Goal: Task Accomplishment & Management: Manage account settings

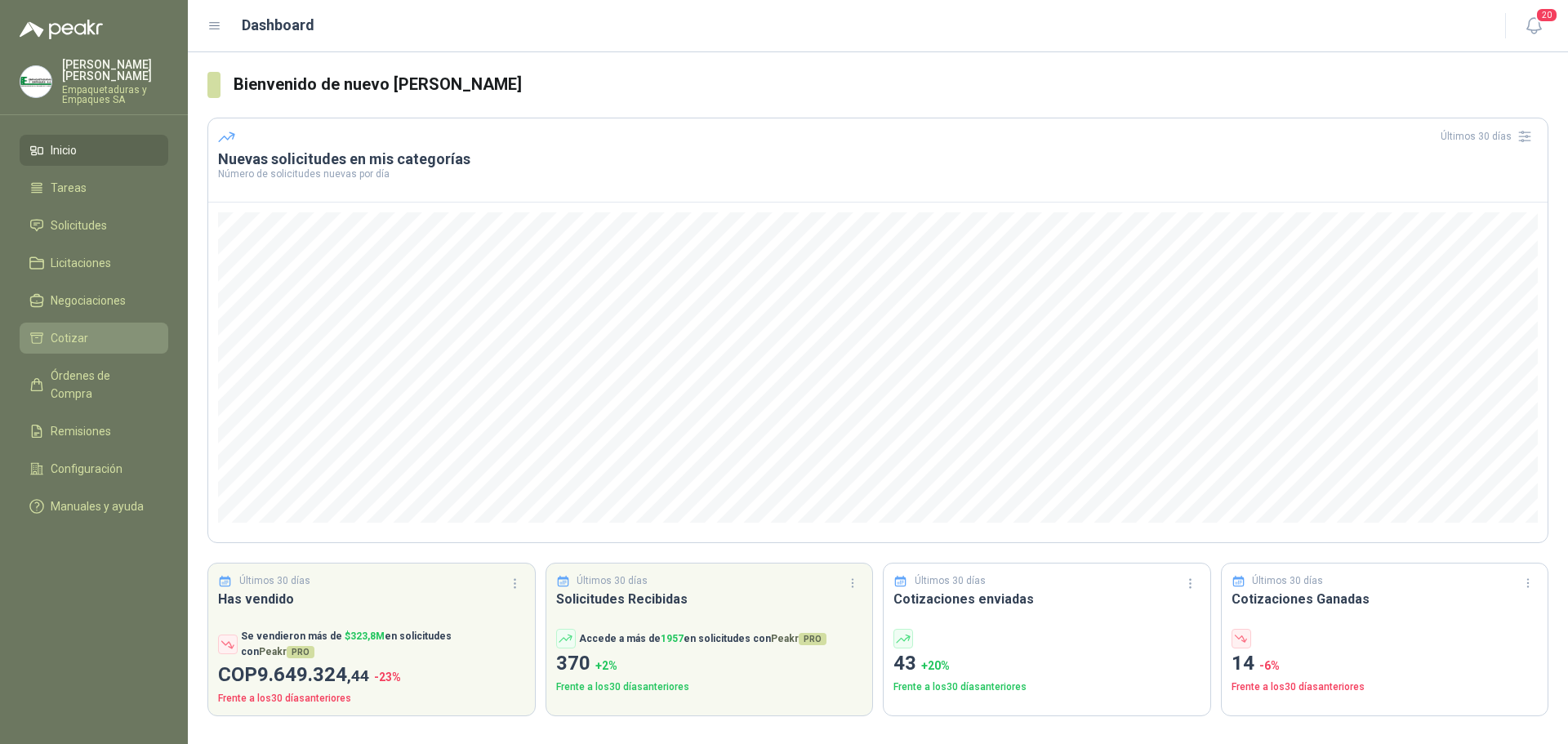
click at [96, 335] on li "Cotizar" at bounding box center [94, 338] width 129 height 18
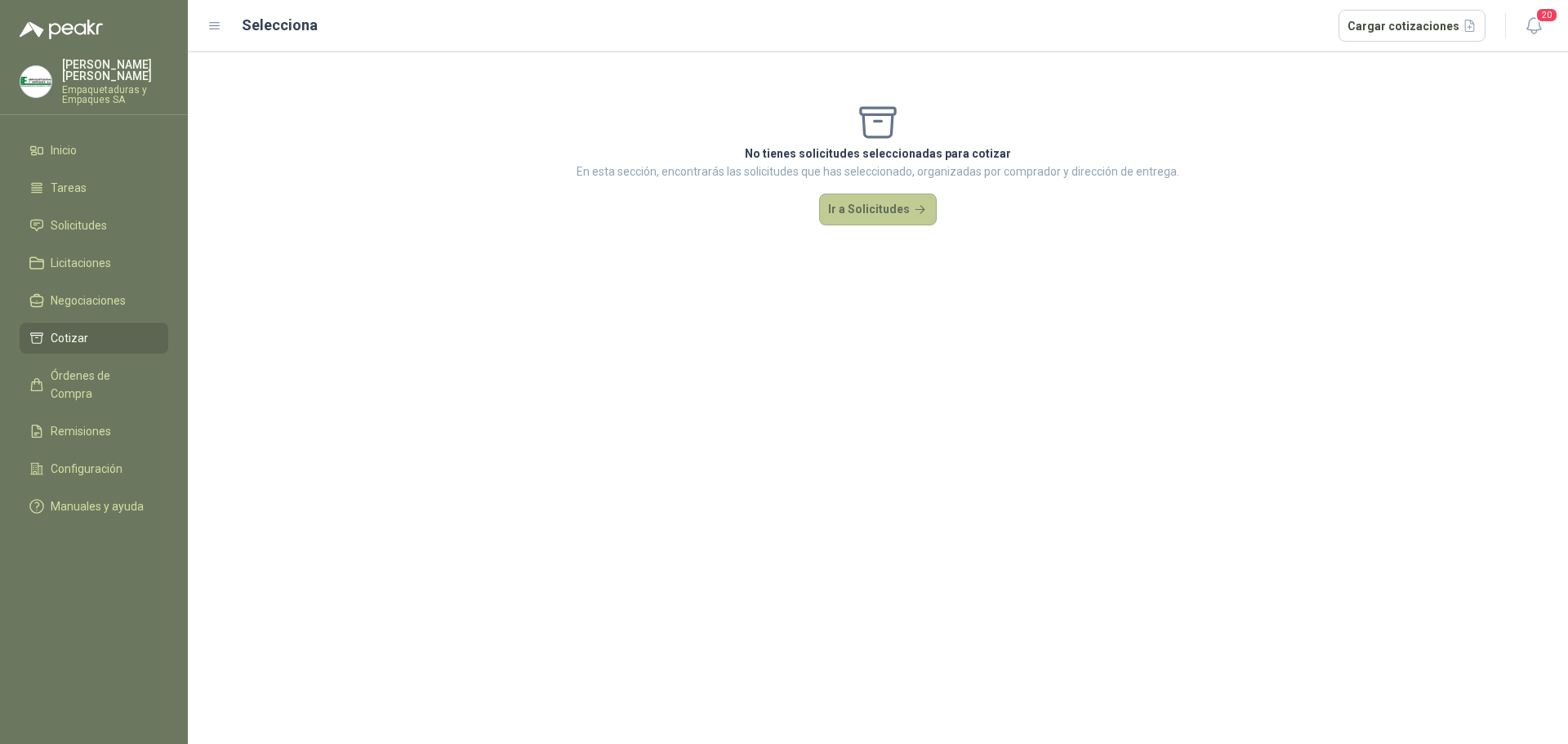
click at [855, 214] on button "Ir a Solicitudes" at bounding box center [878, 210] width 118 height 32
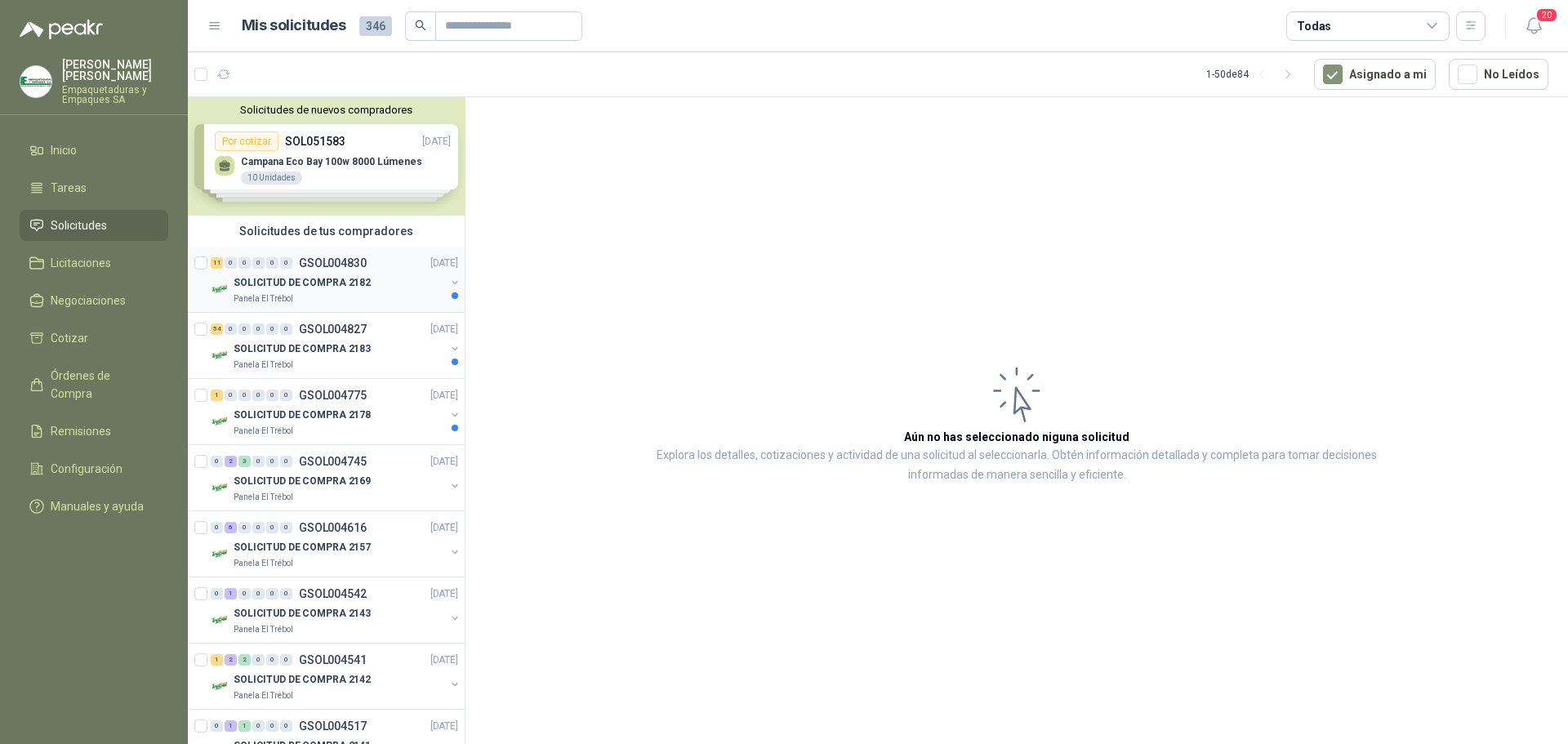
click at [343, 299] on div "Panela El Trébol" at bounding box center [340, 299] width 212 height 13
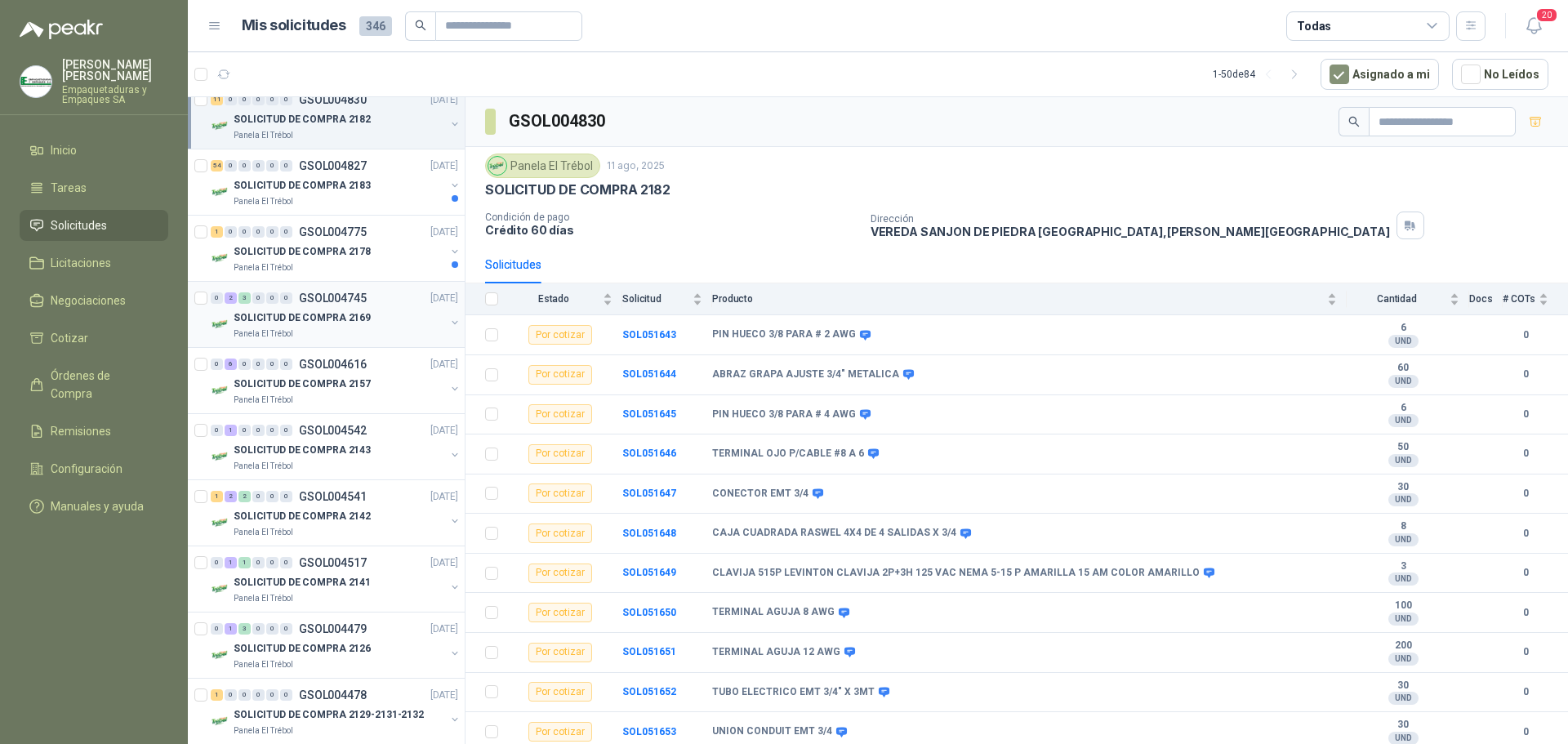
scroll to position [82, 0]
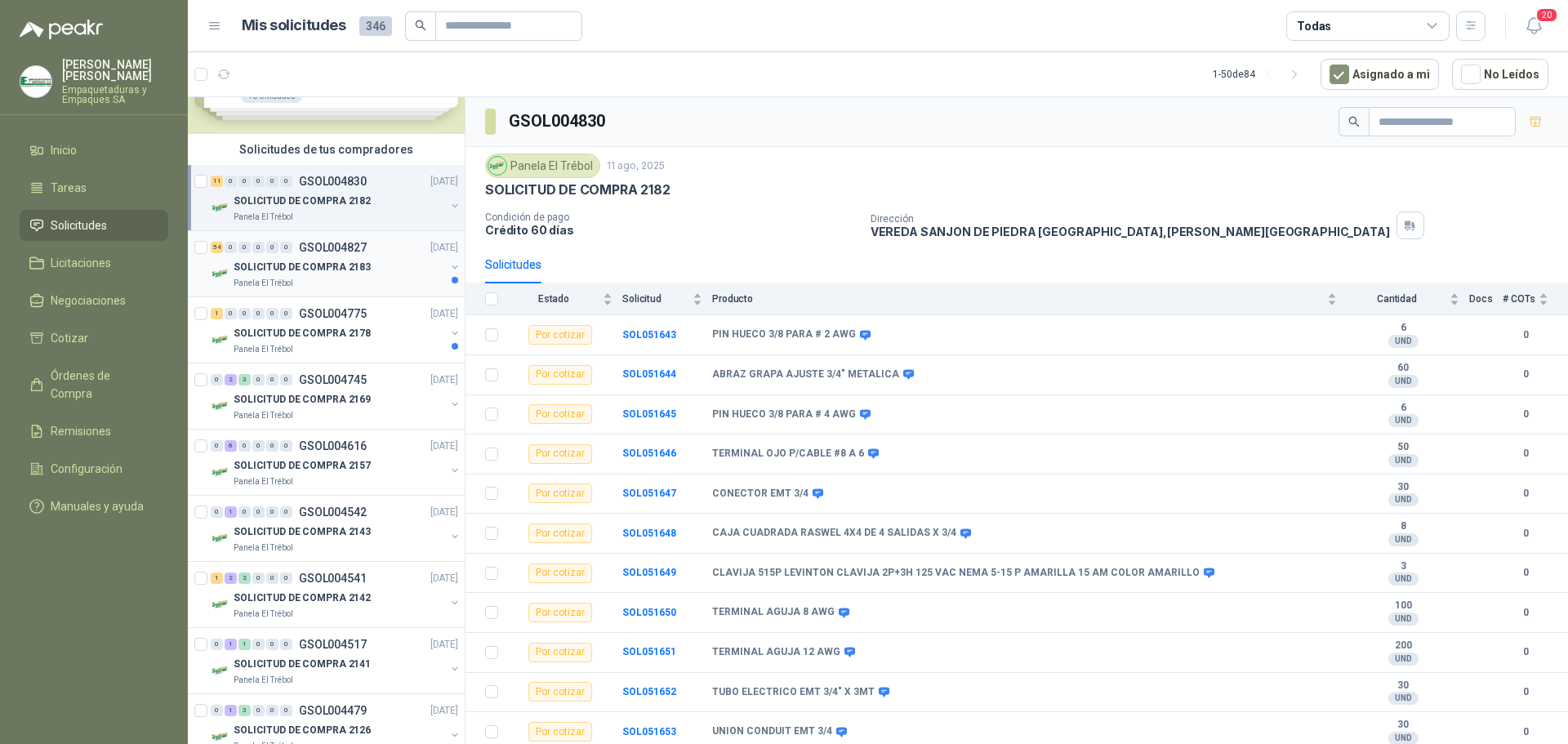
click at [365, 272] on div "SOLICITUD DE COMPRA 2183" at bounding box center [340, 266] width 212 height 19
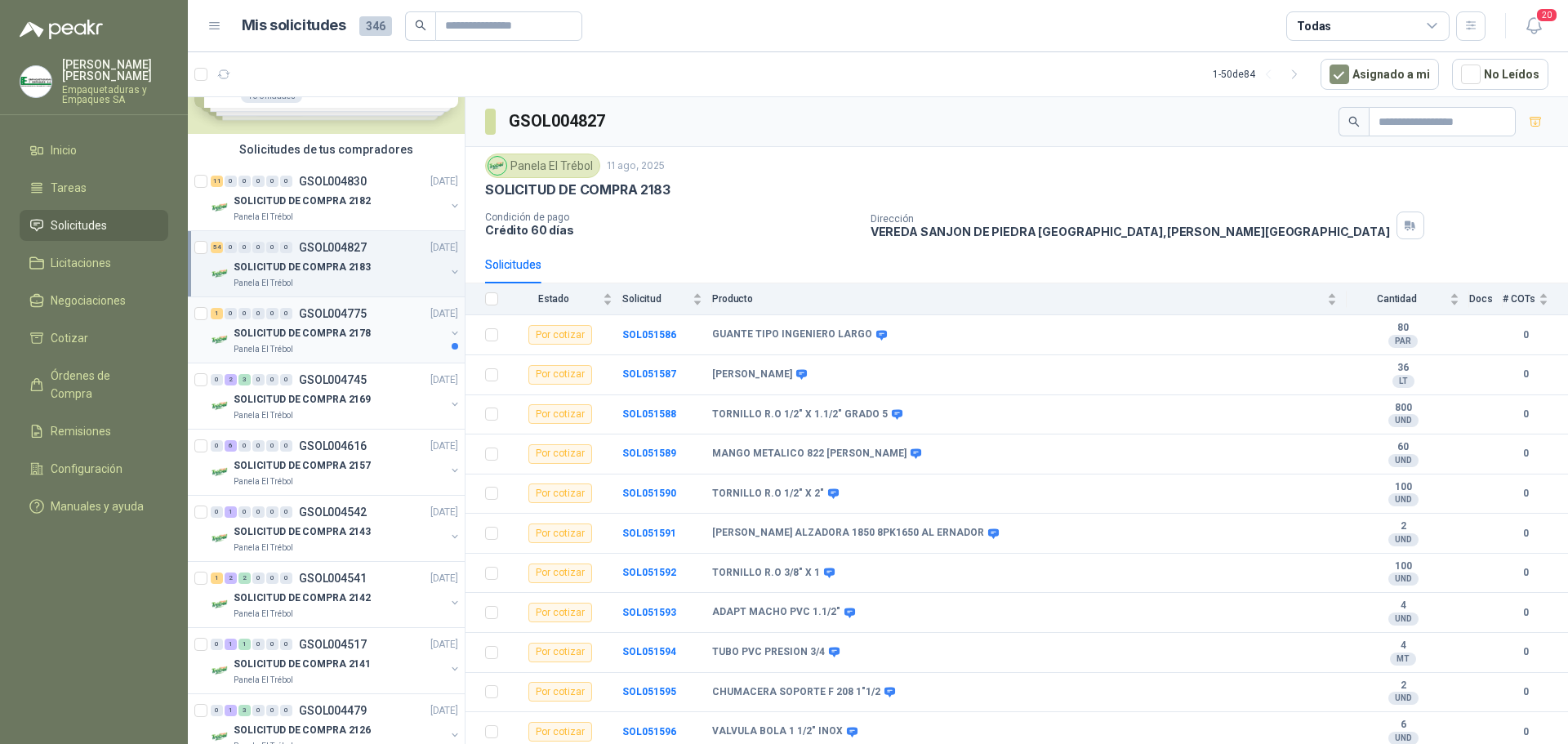
click at [359, 356] on div "1 0 0 0 0 0 GSOL004775 [DATE] SOLICITUD DE COMPRA 2178 Panela El Trébol" at bounding box center [326, 329] width 276 height 66
click at [373, 333] on div "SOLICITUD DE COMPRA 2178" at bounding box center [340, 333] width 212 height 19
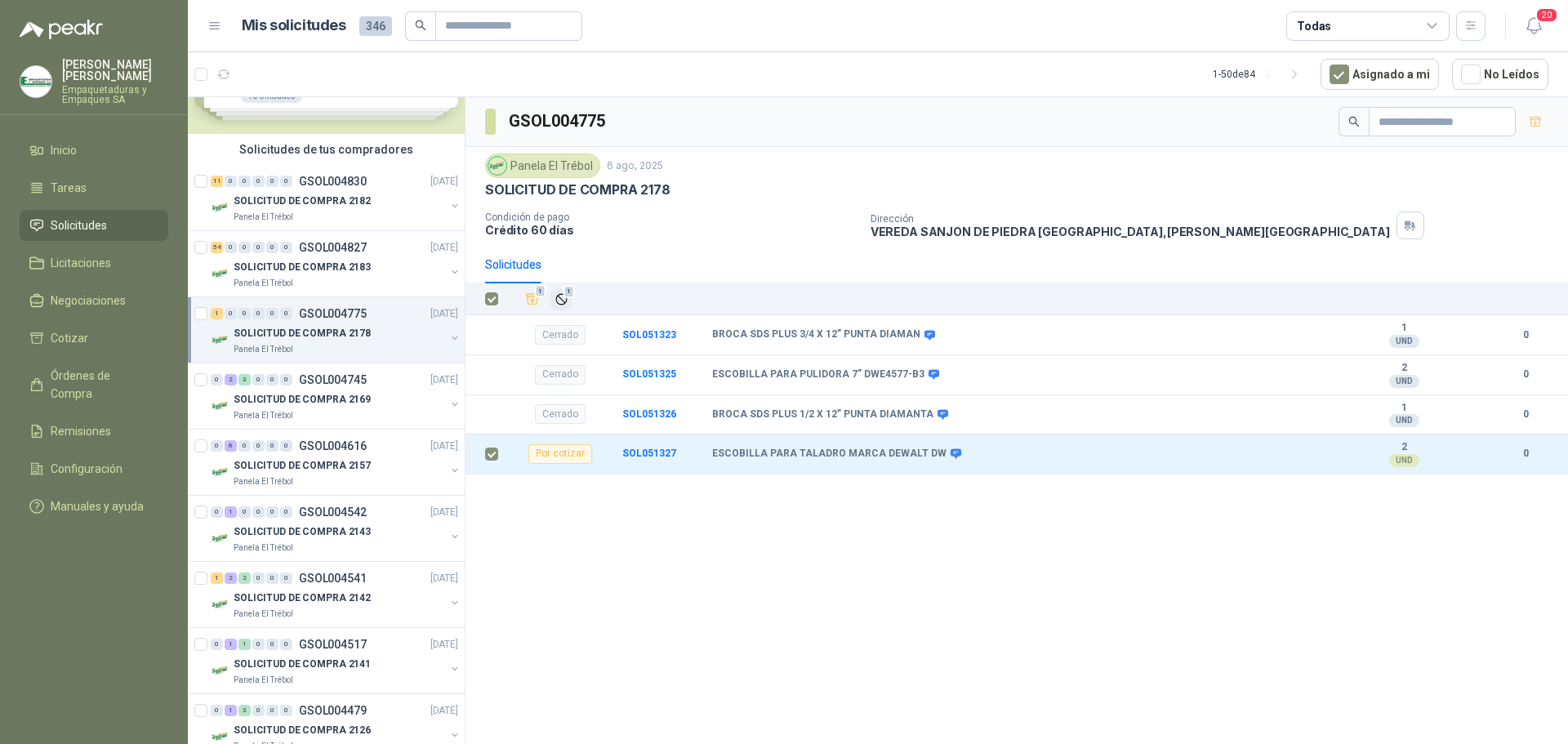
click at [568, 301] on icon "Ignorar" at bounding box center [561, 299] width 14 height 14
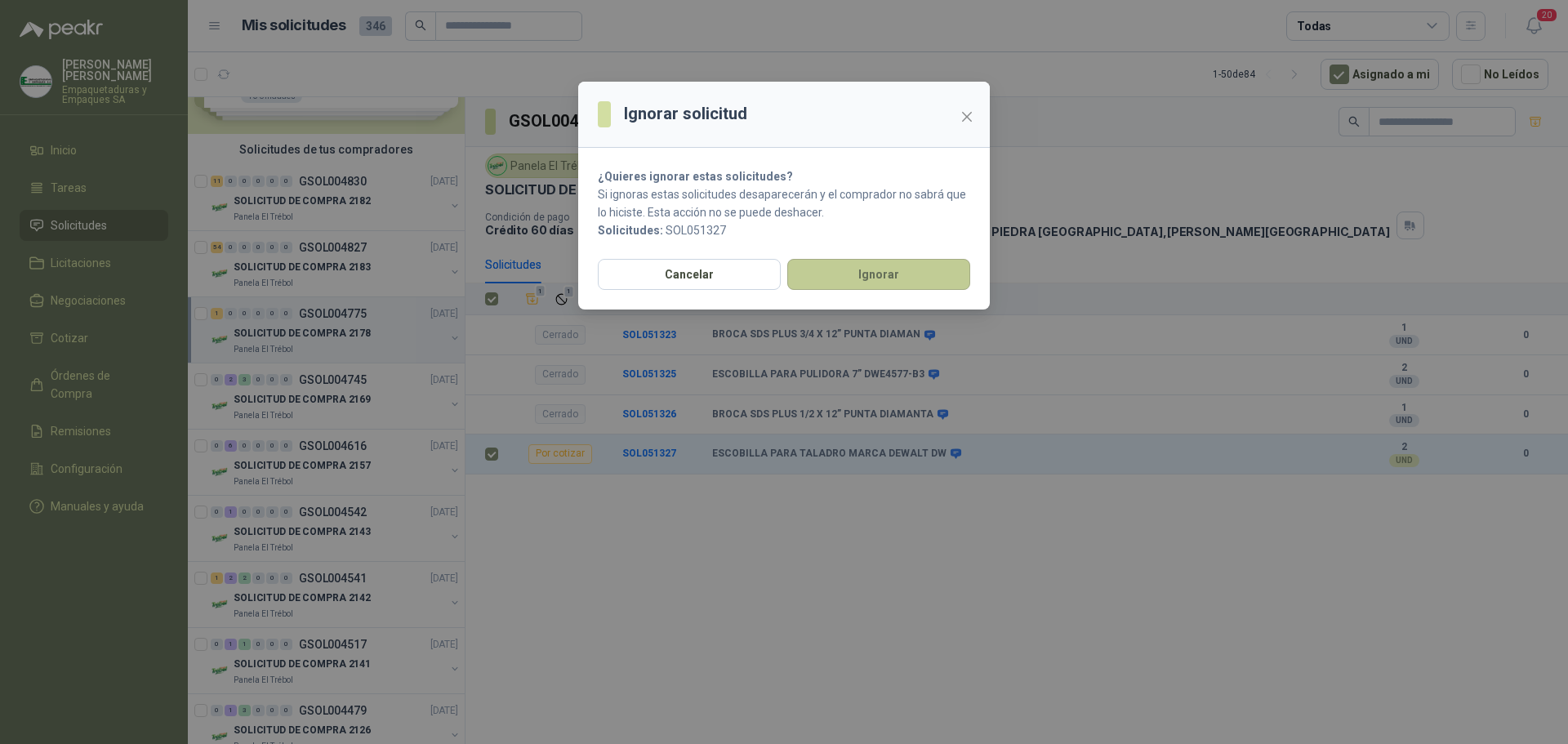
click at [807, 266] on button "Ignorar" at bounding box center [879, 274] width 183 height 31
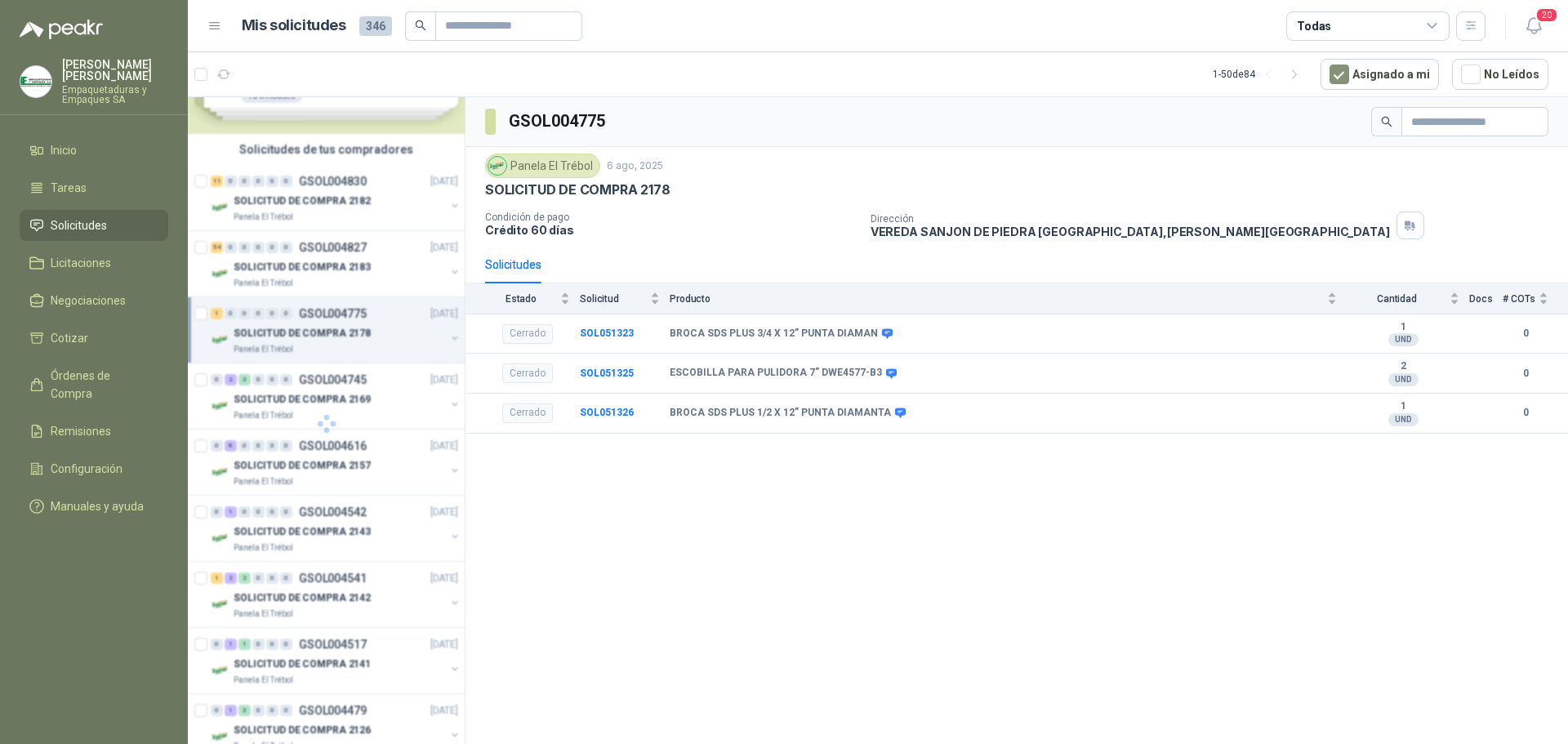
click at [379, 275] on div at bounding box center [326, 423] width 277 height 652
click at [388, 270] on div "SOLICITUD DE COMPRA 2183" at bounding box center [340, 266] width 212 height 19
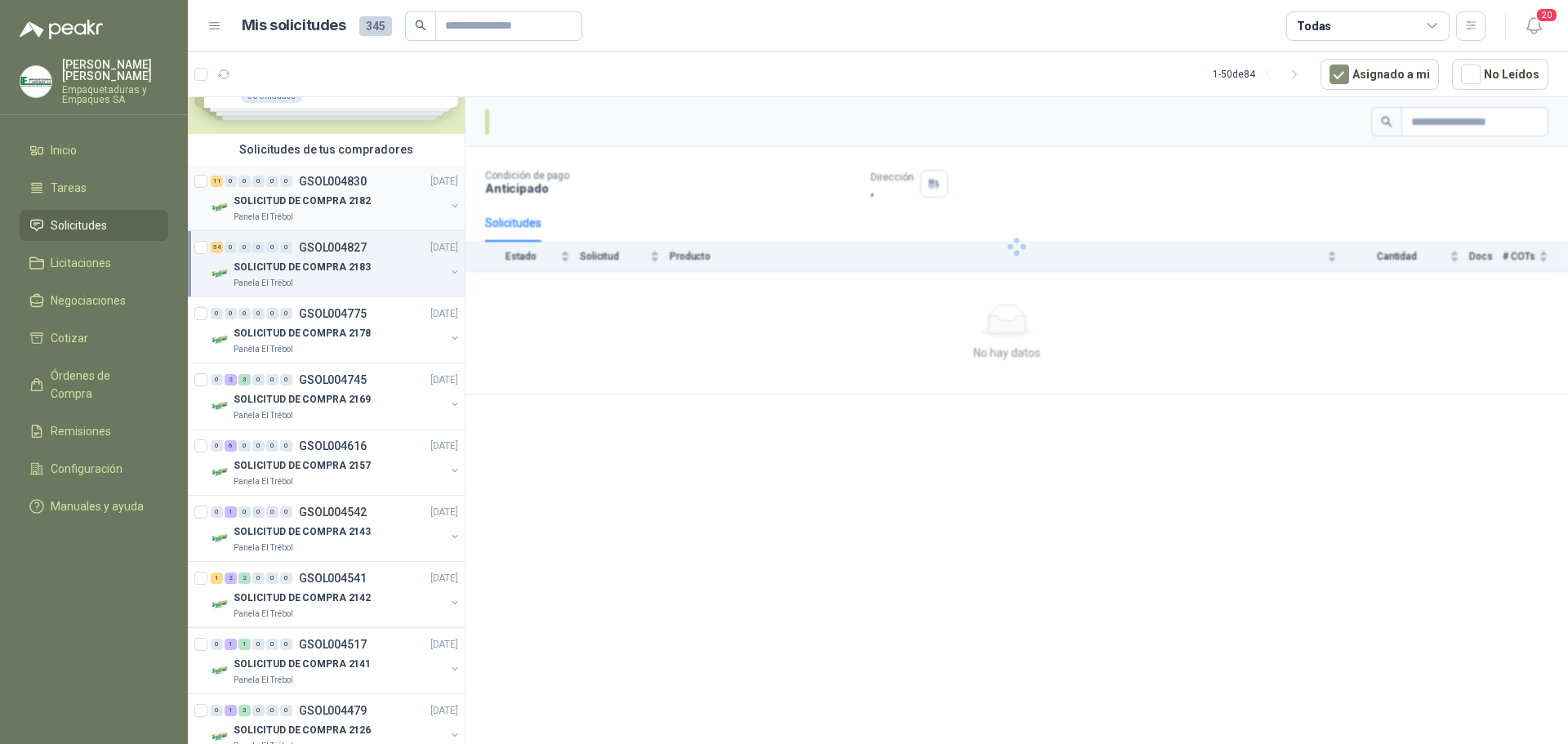
click at [389, 220] on div "Panela El Trébol" at bounding box center [340, 217] width 212 height 13
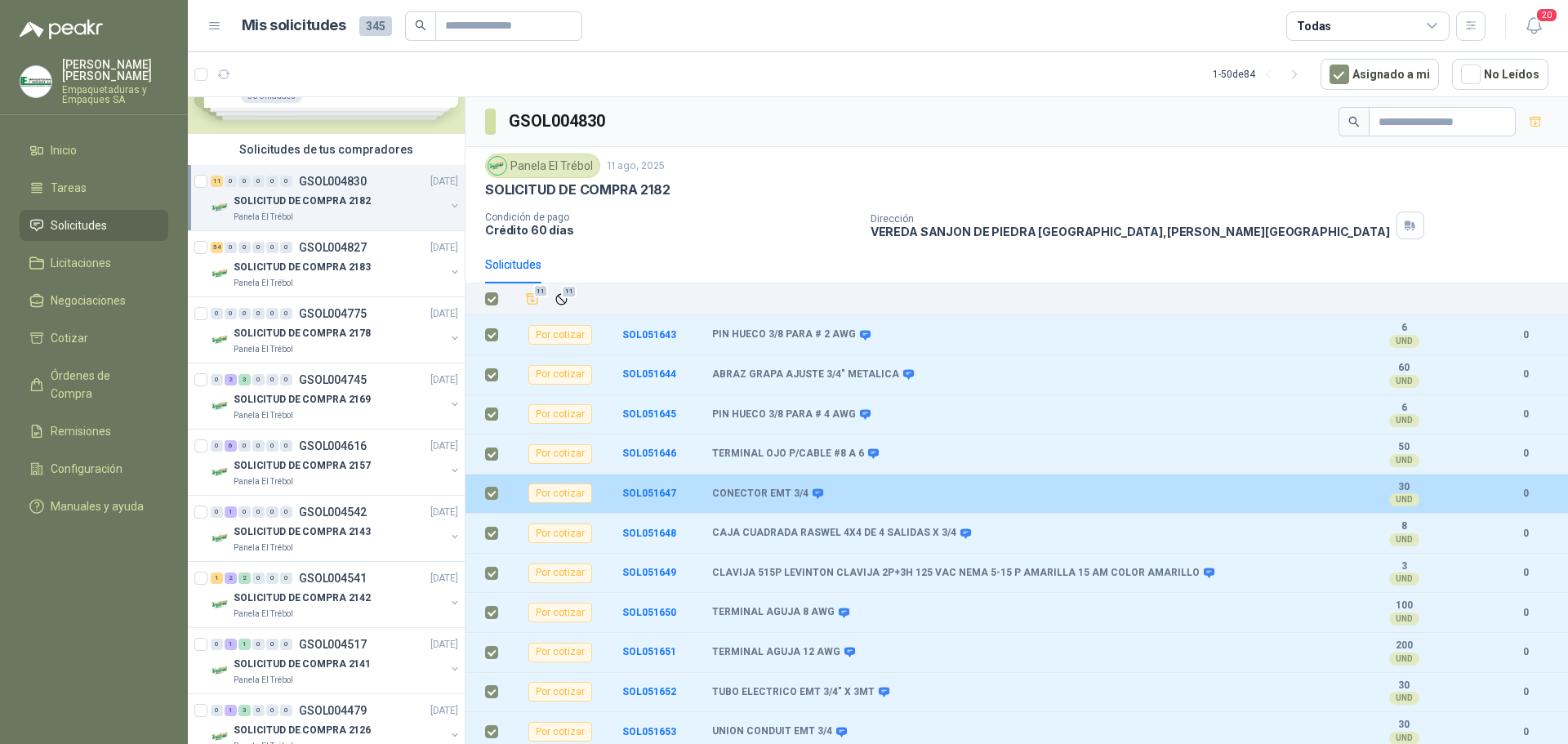
scroll to position [3, 0]
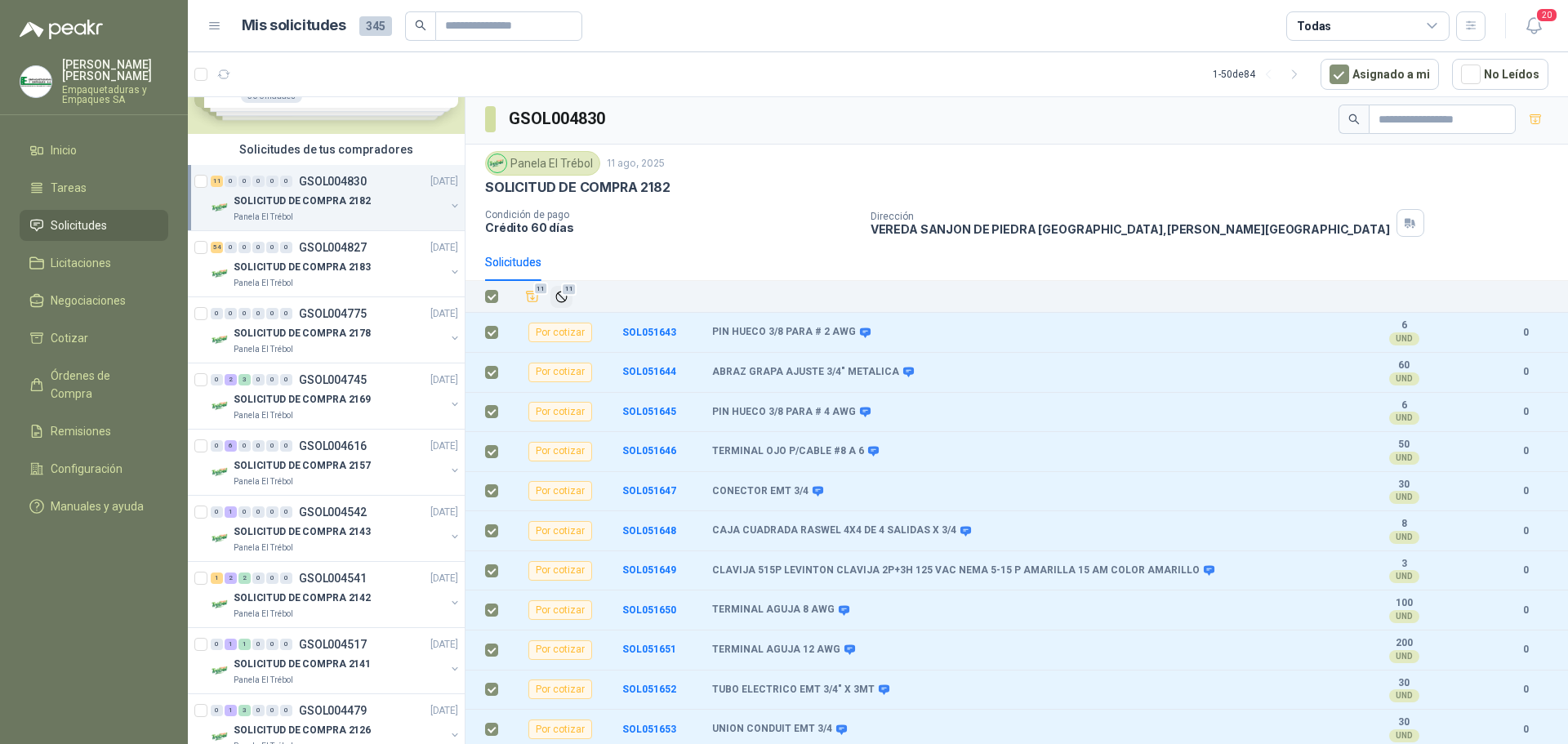
click at [561, 294] on icon "Ignorar" at bounding box center [561, 297] width 14 height 14
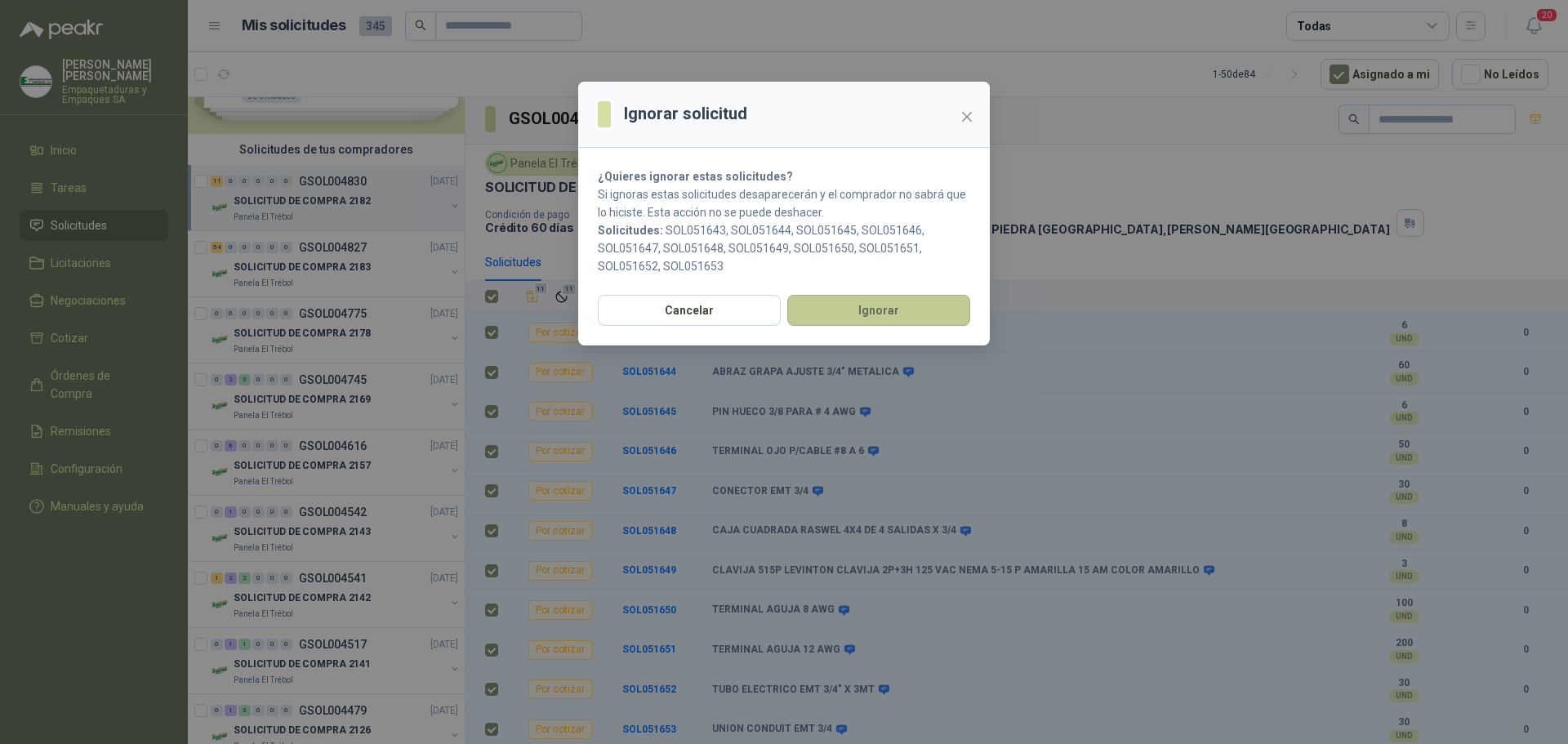
click at [860, 310] on button "Ignorar" at bounding box center [879, 310] width 183 height 31
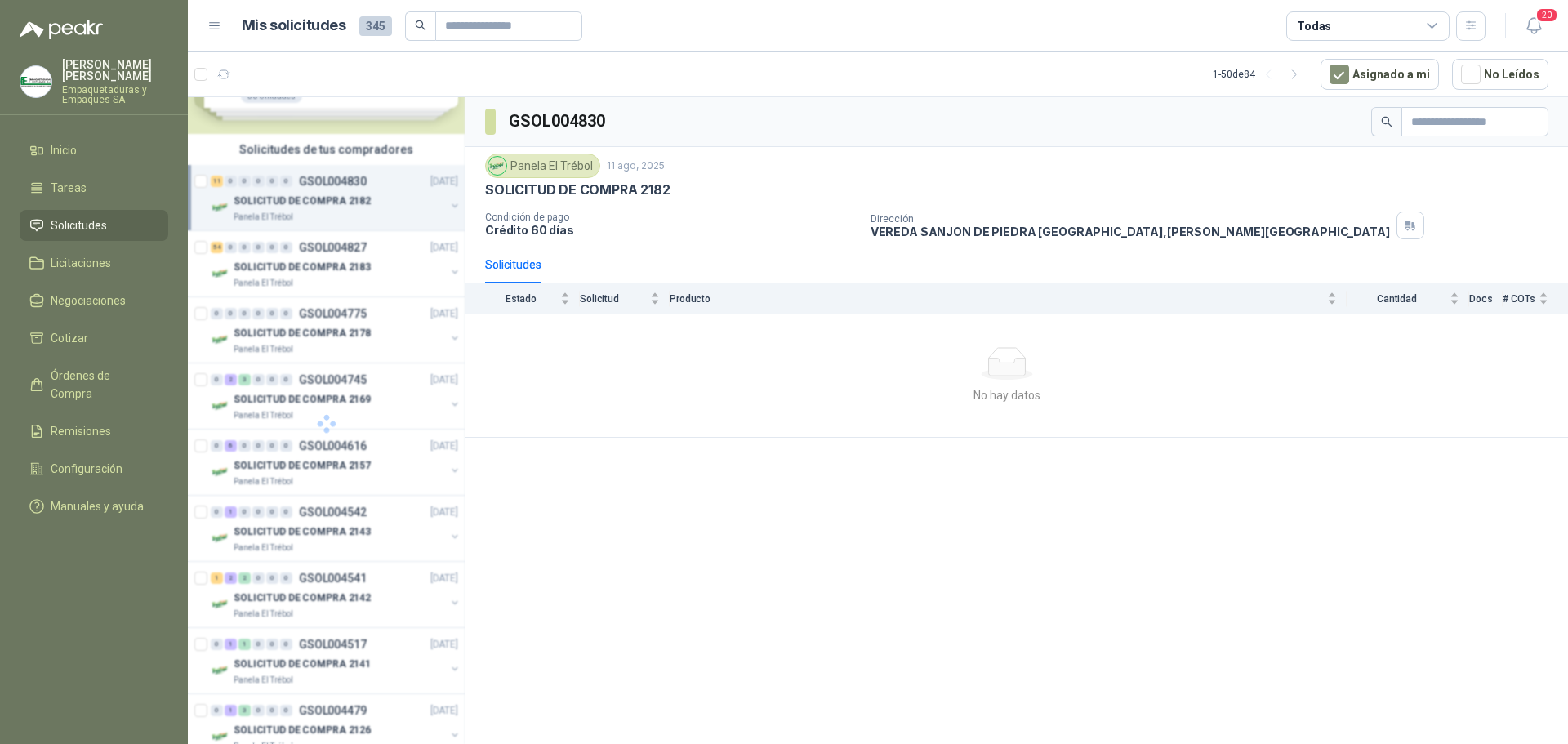
scroll to position [0, 0]
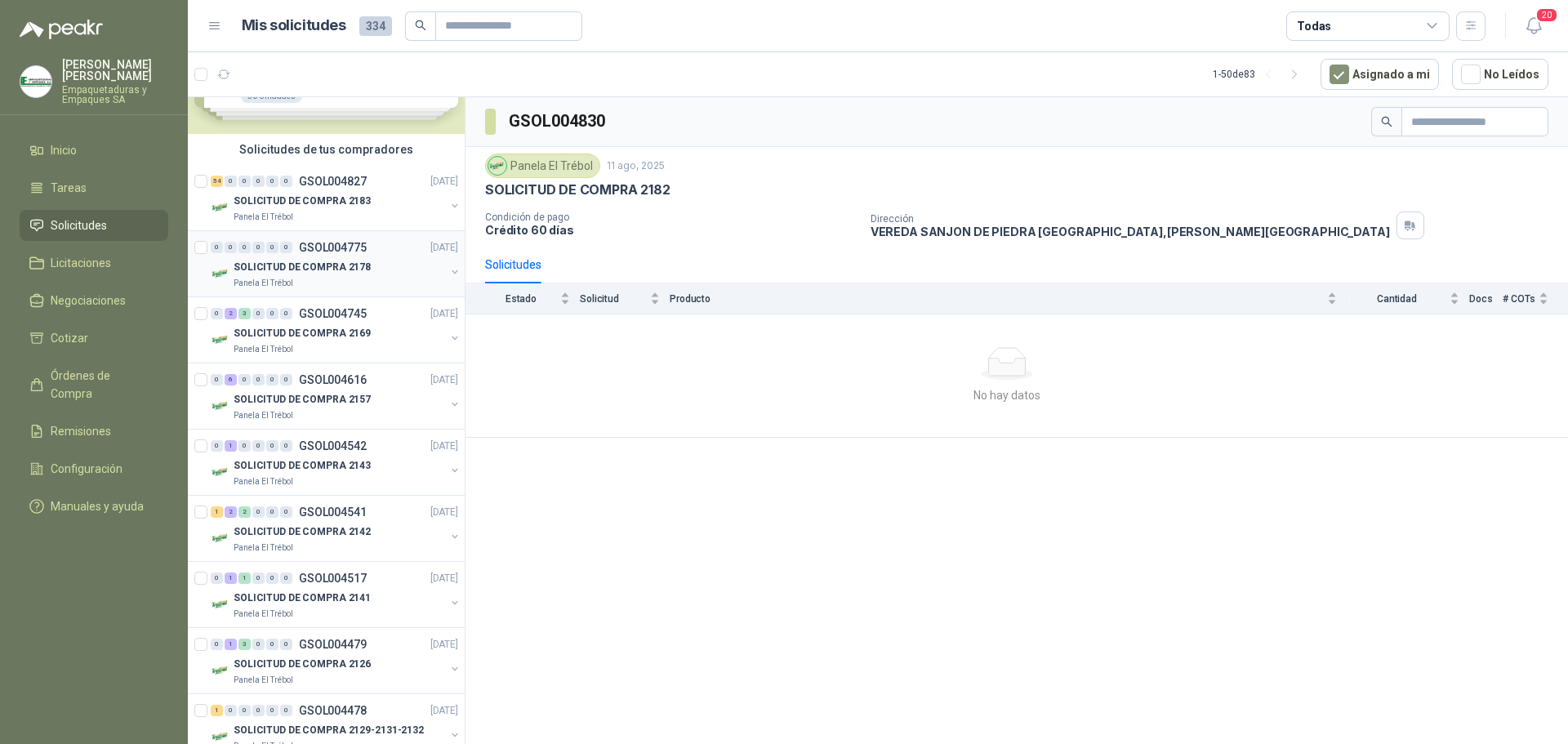
click at [358, 279] on div "Panela El Trébol" at bounding box center [340, 283] width 212 height 13
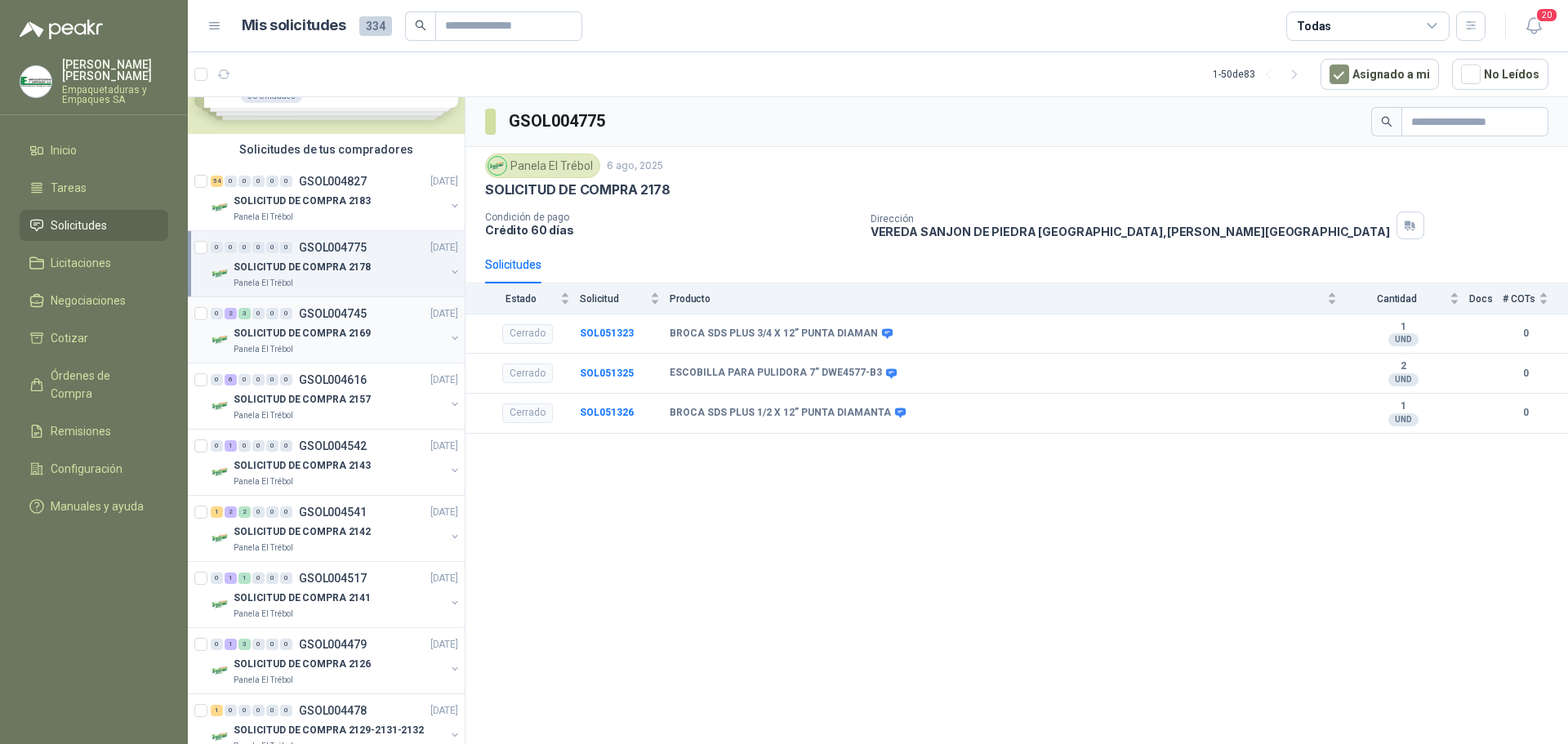
click at [362, 342] on div "SOLICITUD DE COMPRA 2169" at bounding box center [340, 333] width 212 height 19
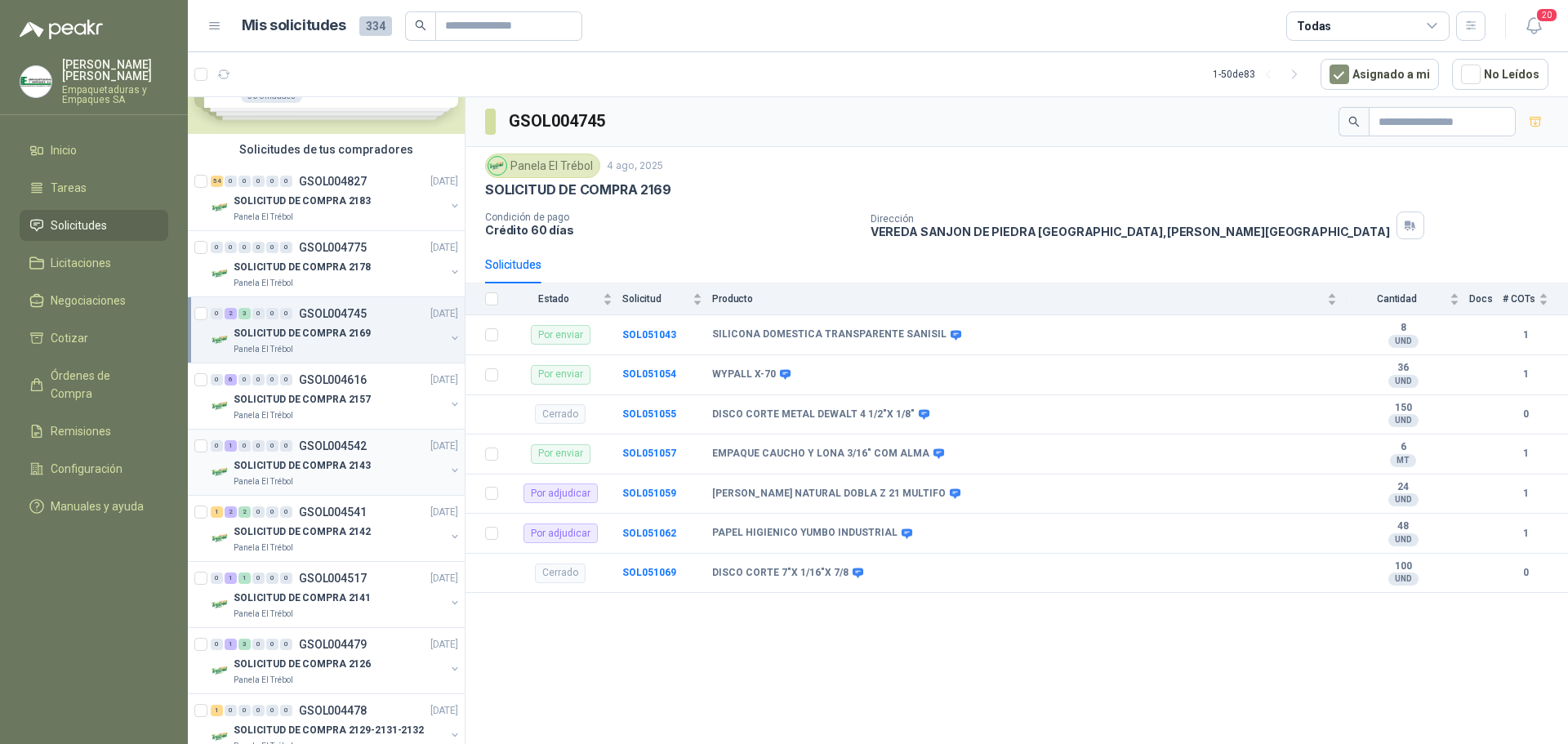
click at [377, 468] on div "SOLICITUD DE COMPRA 2143" at bounding box center [340, 465] width 212 height 19
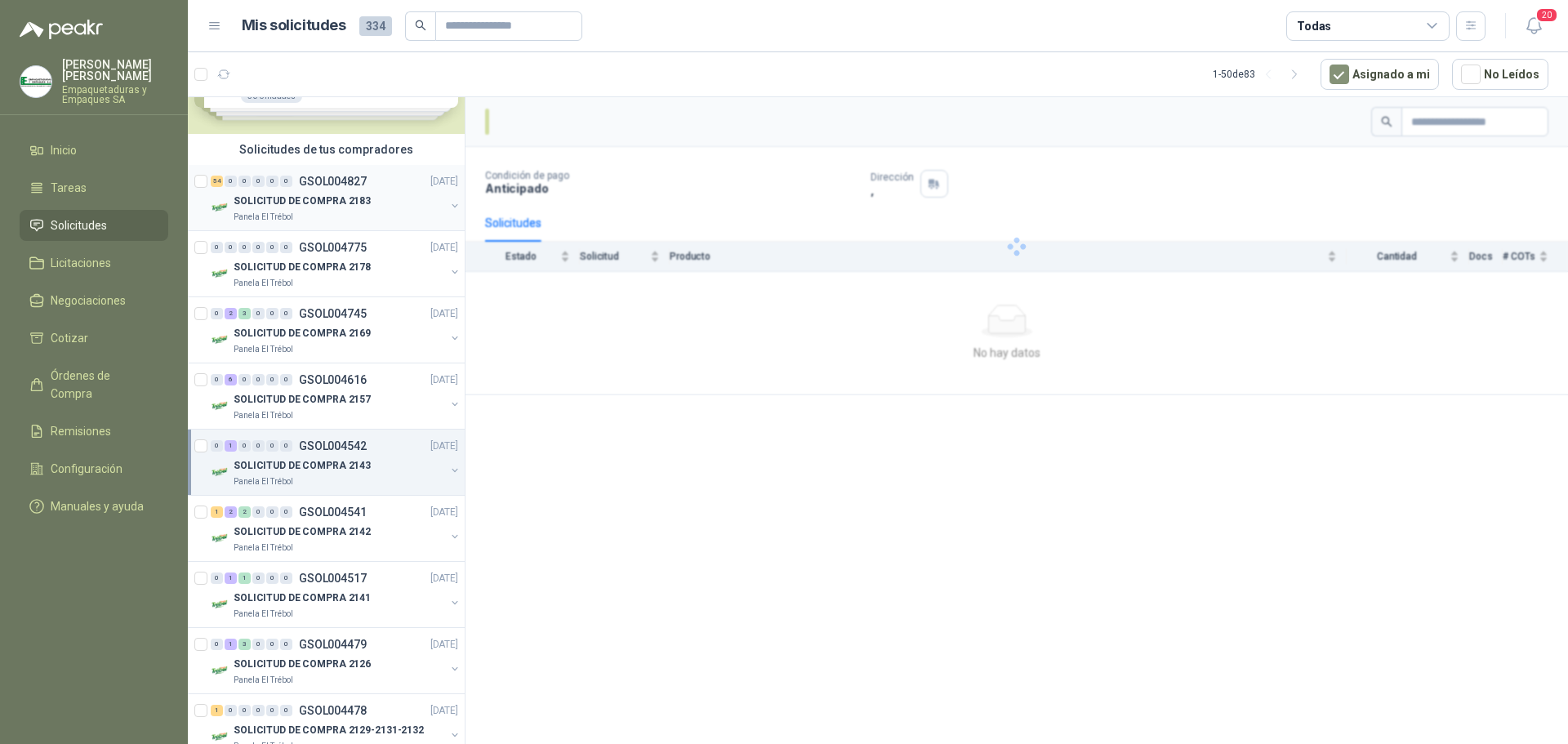
click at [391, 224] on div "54 0 0 0 0 0 GSOL004827 [DATE] SOLICITUD DE COMPRA 2183 Panela El Trébol" at bounding box center [326, 198] width 276 height 66
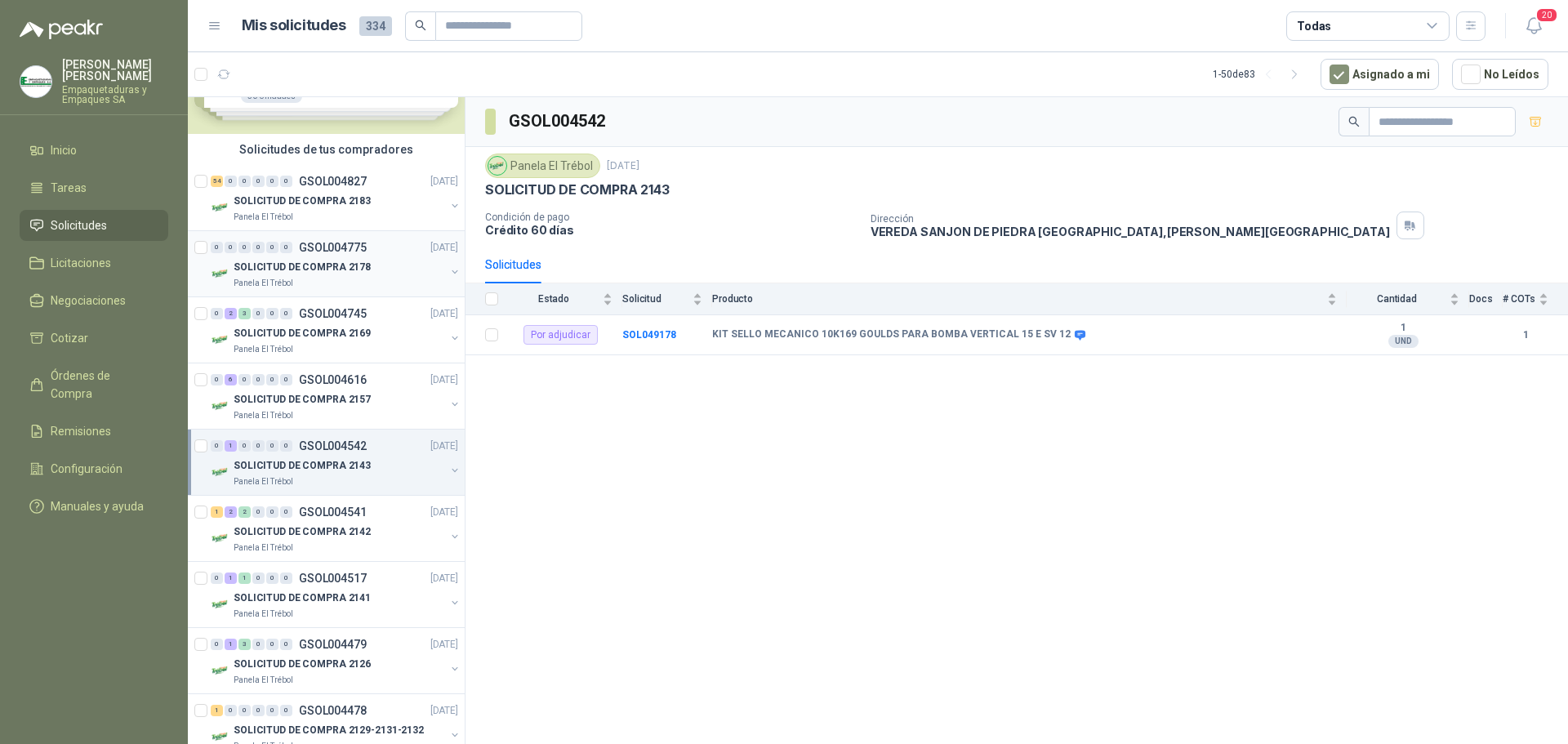
click at [379, 254] on div "0 0 0 0 0 0 GSOL004775 [DATE]" at bounding box center [336, 247] width 251 height 19
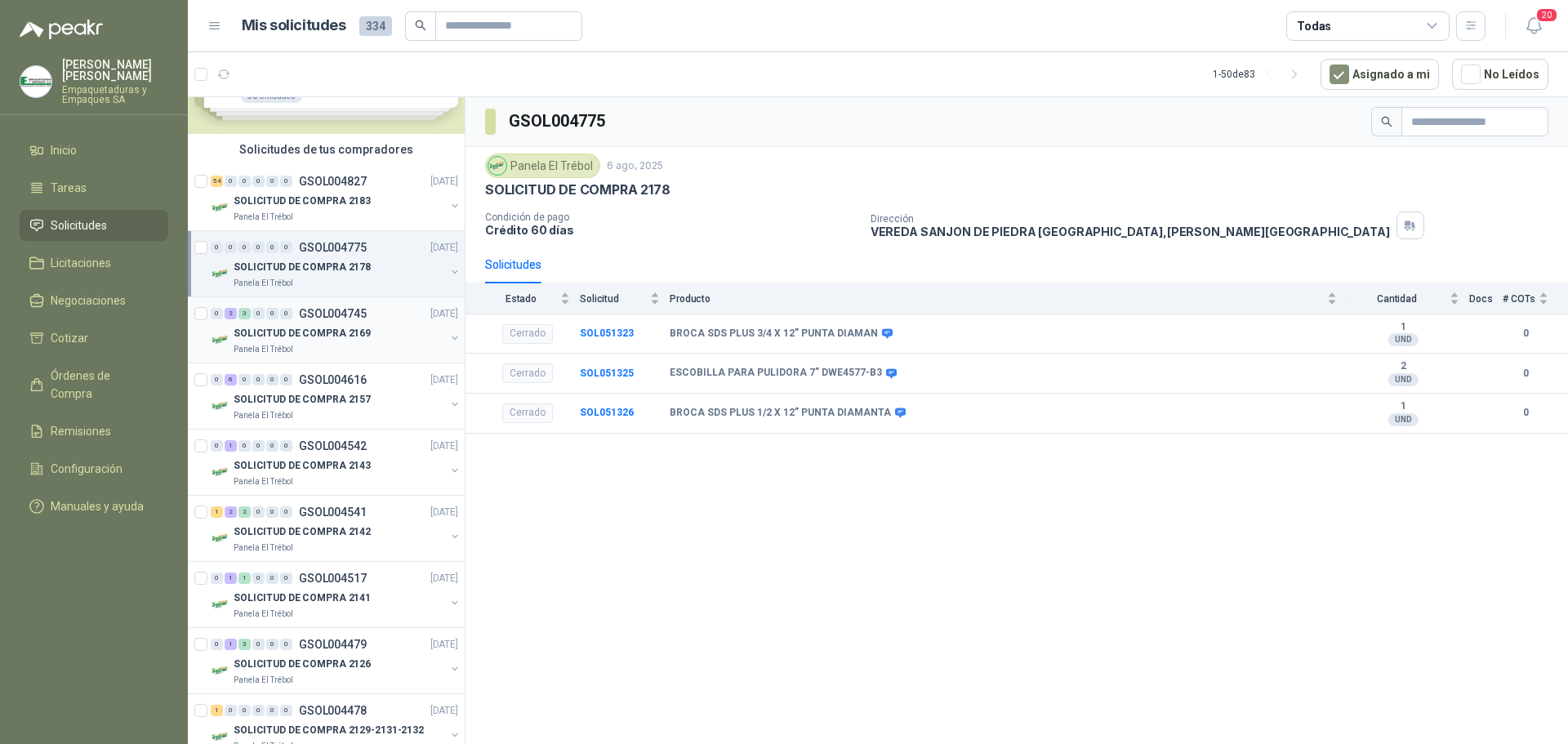
click at [381, 335] on div "SOLICITUD DE COMPRA 2169" at bounding box center [340, 333] width 212 height 19
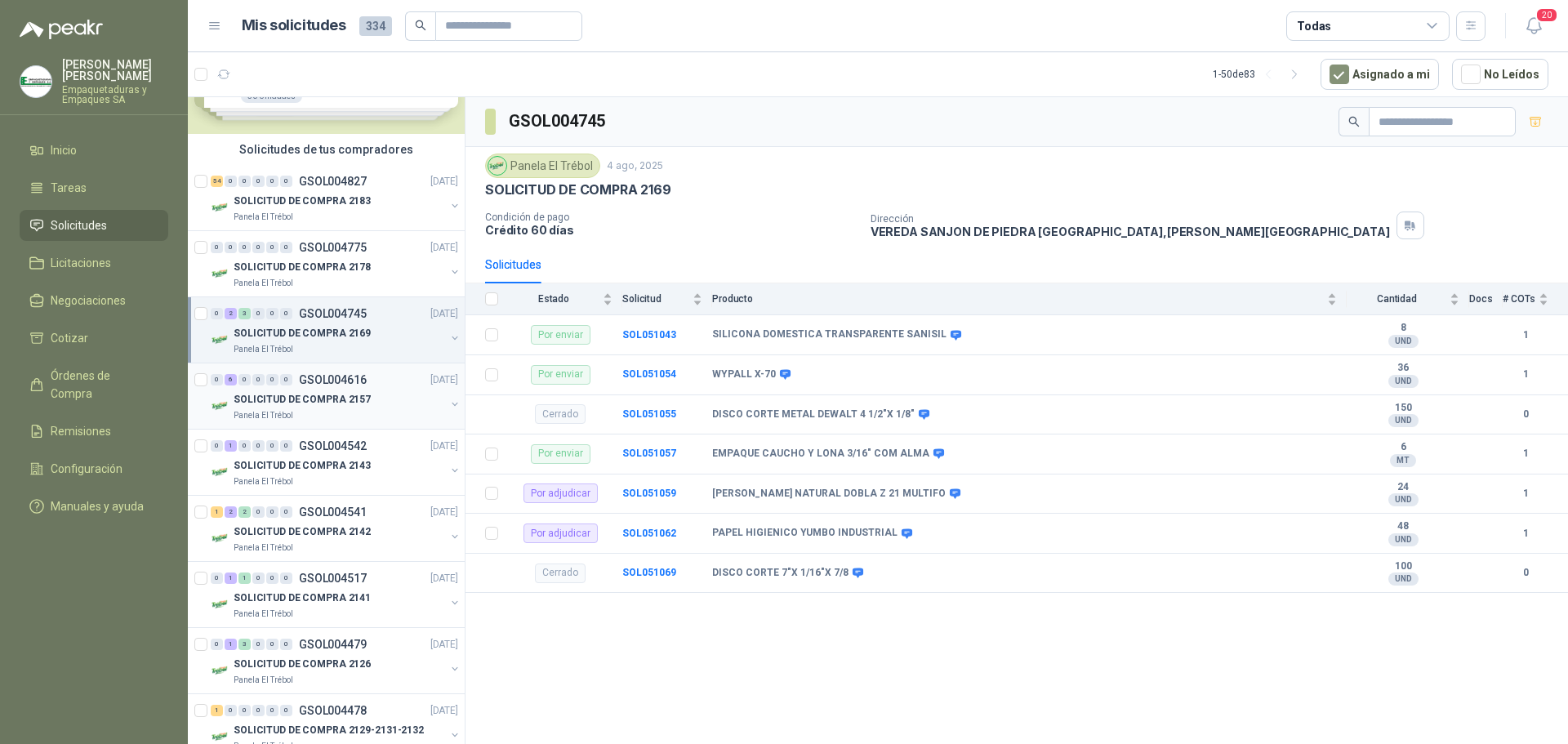
click at [396, 399] on div "SOLICITUD DE COMPRA 2157" at bounding box center [340, 399] width 212 height 19
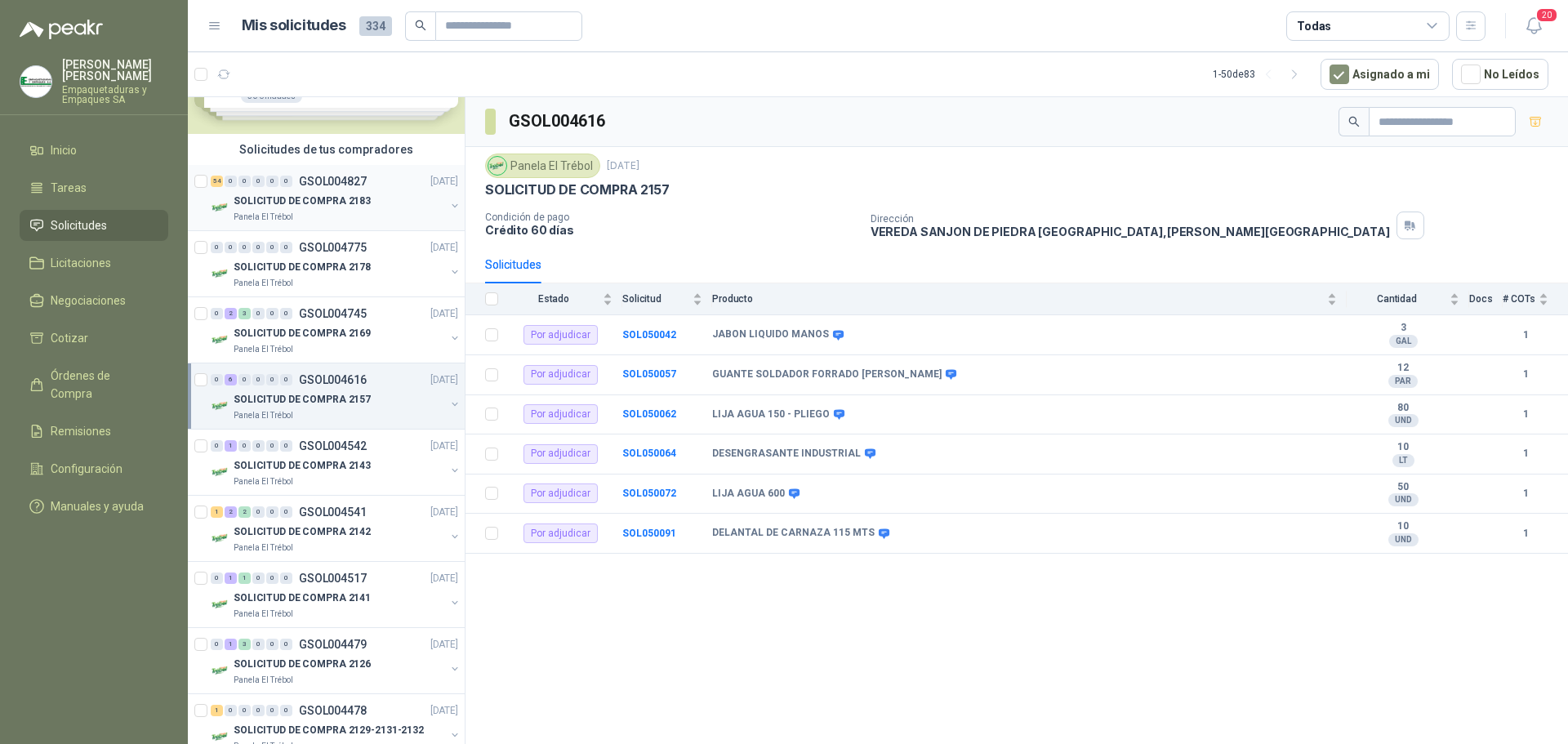
click at [366, 205] on div "SOLICITUD DE COMPRA 2183" at bounding box center [340, 200] width 212 height 19
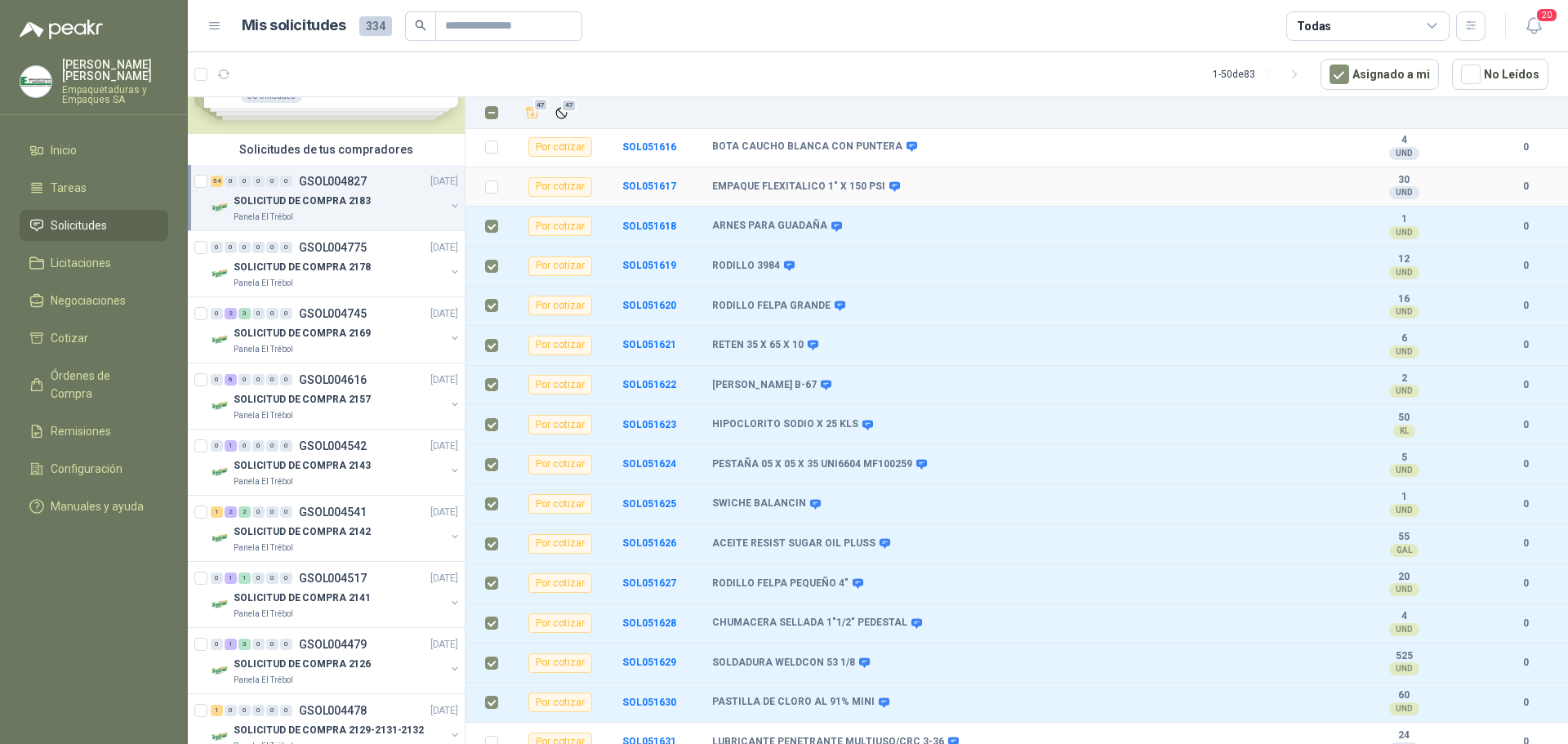
scroll to position [1301, 0]
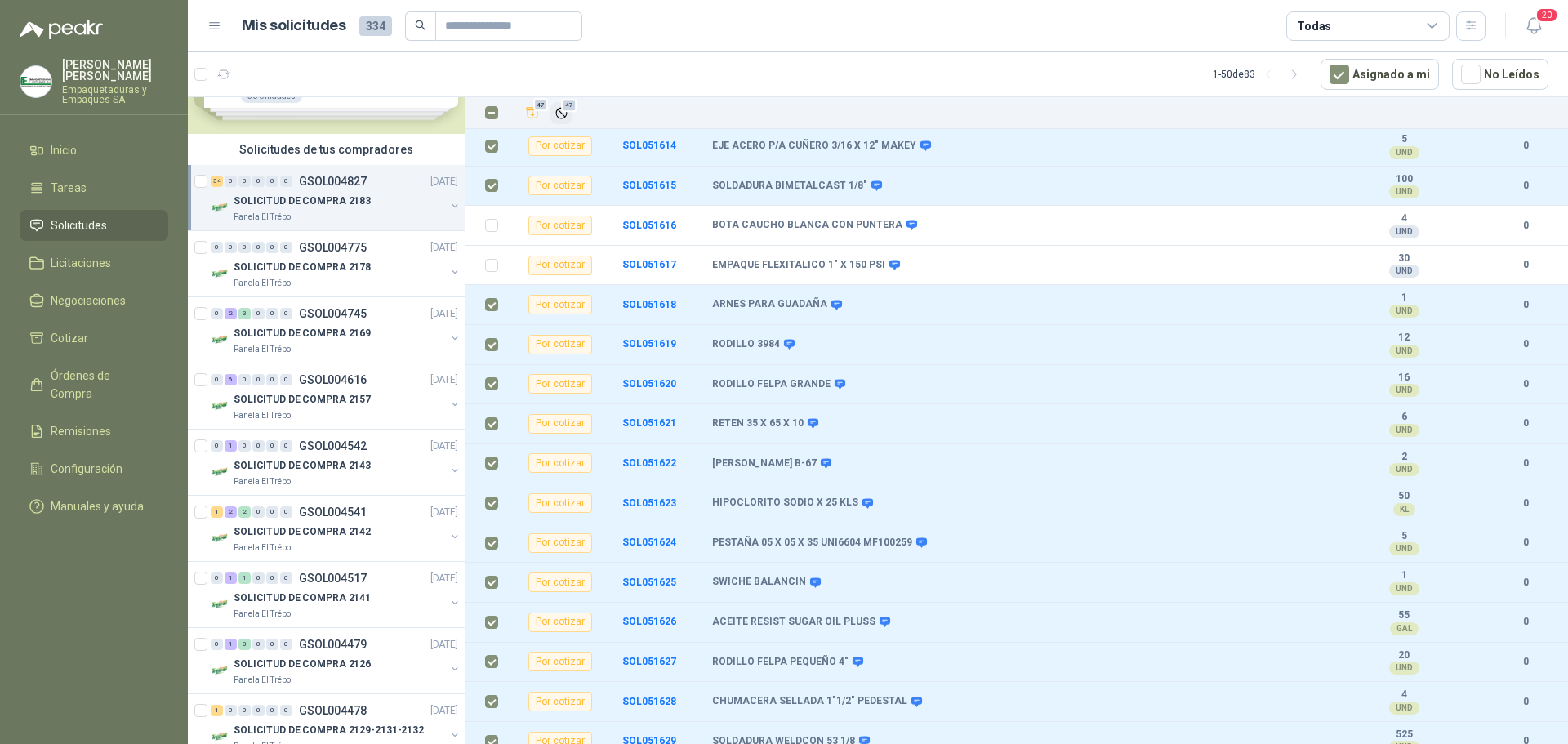
click at [563, 113] on icon "Ignorar" at bounding box center [561, 112] width 14 height 14
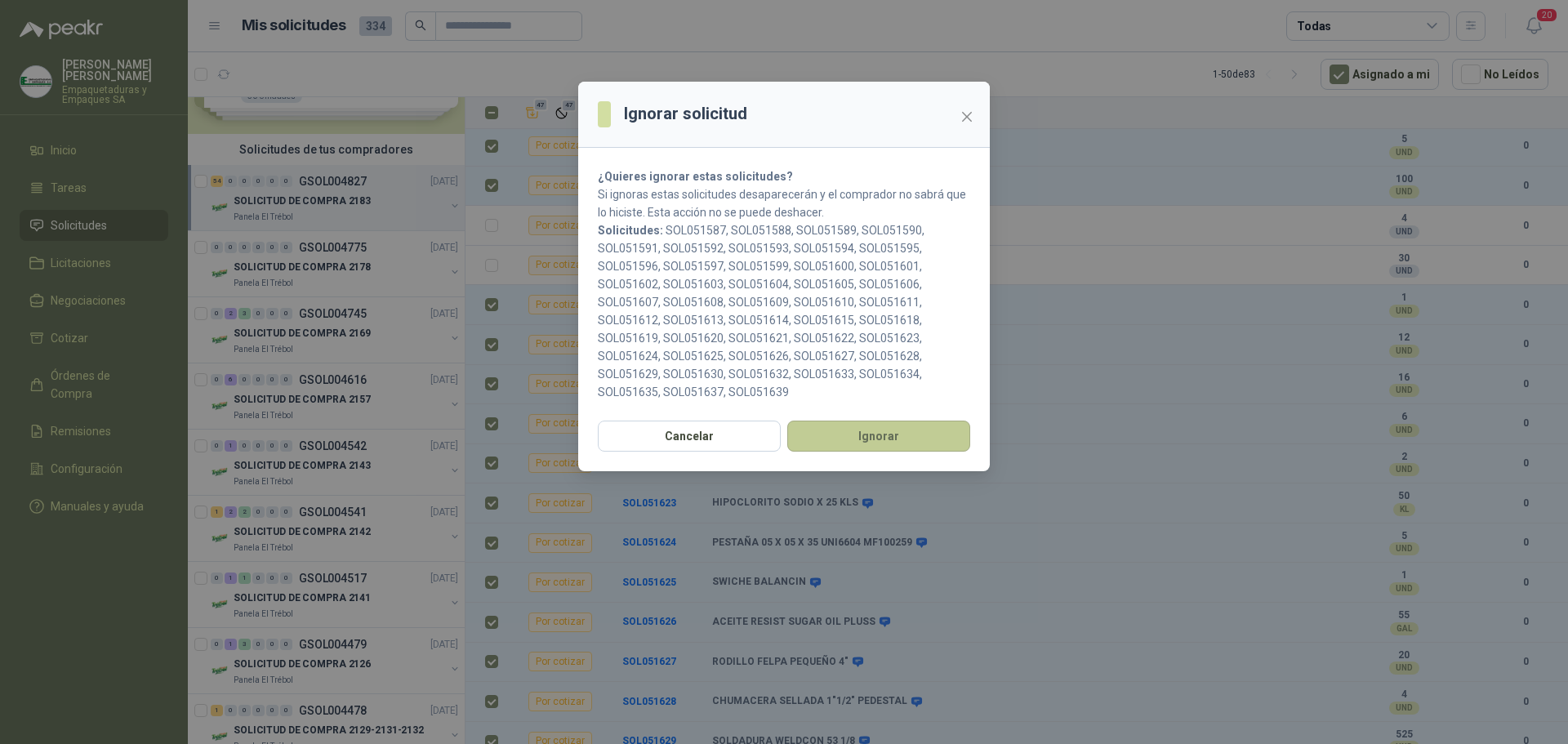
click at [861, 445] on button "Ignorar" at bounding box center [879, 435] width 183 height 31
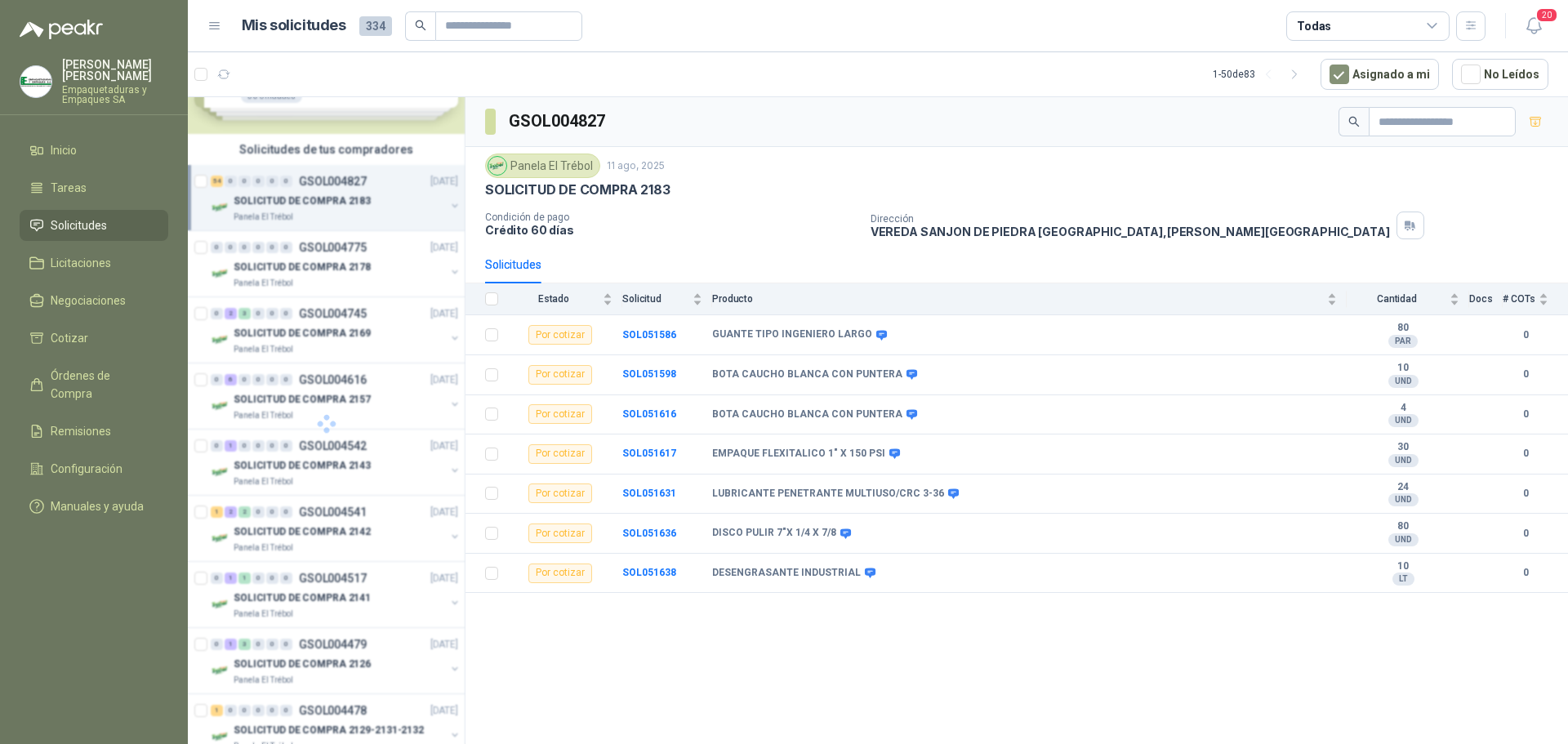
scroll to position [0, 0]
